Goal: Task Accomplishment & Management: Manage account settings

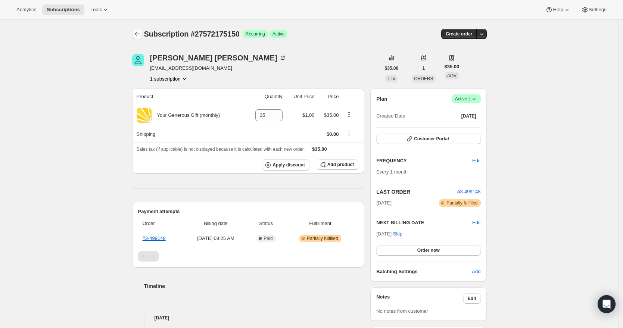
click at [140, 34] on icon "Subscriptions" at bounding box center [137, 33] width 7 height 7
